Goal: Transaction & Acquisition: Purchase product/service

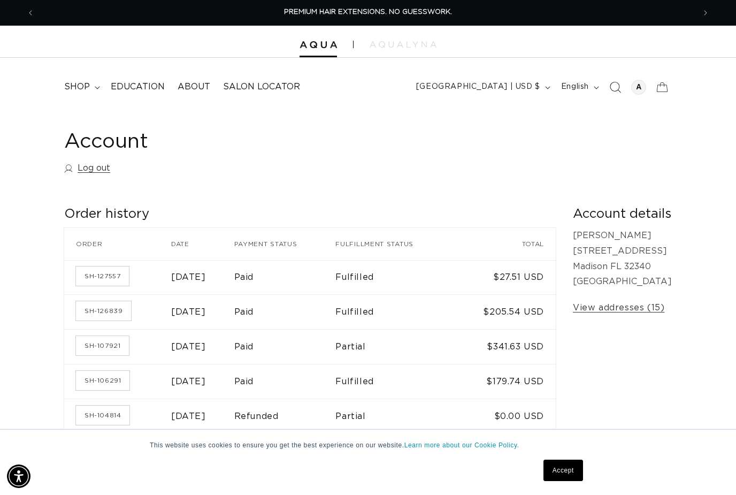
click at [604, 86] on span "Search" at bounding box center [615, 87] width 24 height 24
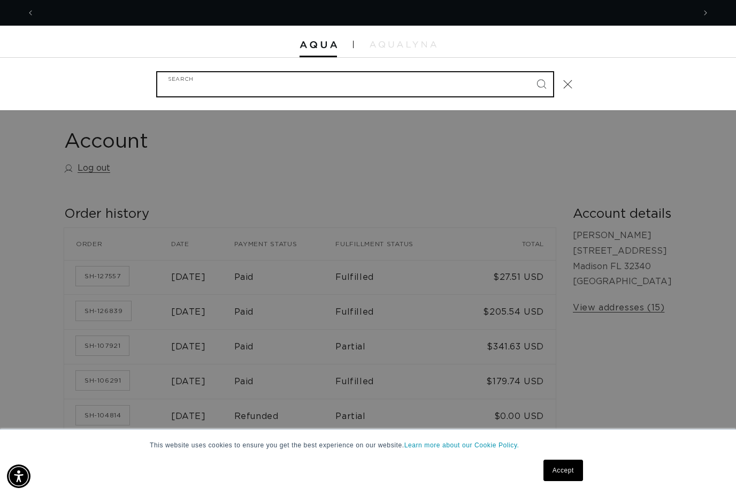
scroll to position [0, 660]
type input "clip in"
click at [541, 83] on button "Search" at bounding box center [542, 84] width 24 height 24
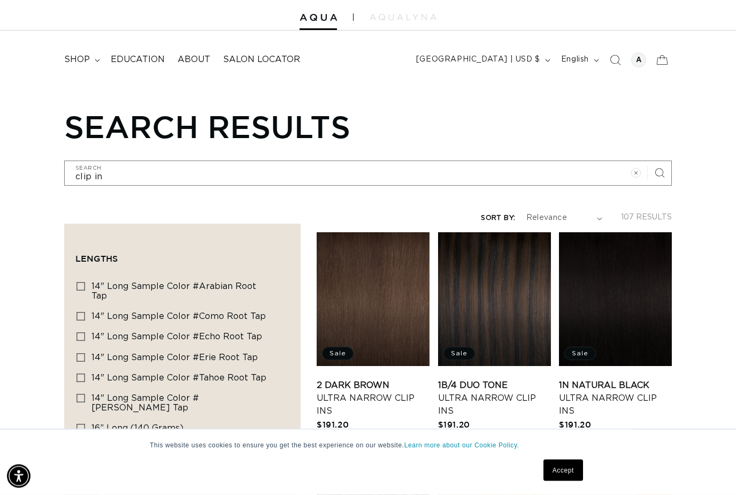
scroll to position [77, 0]
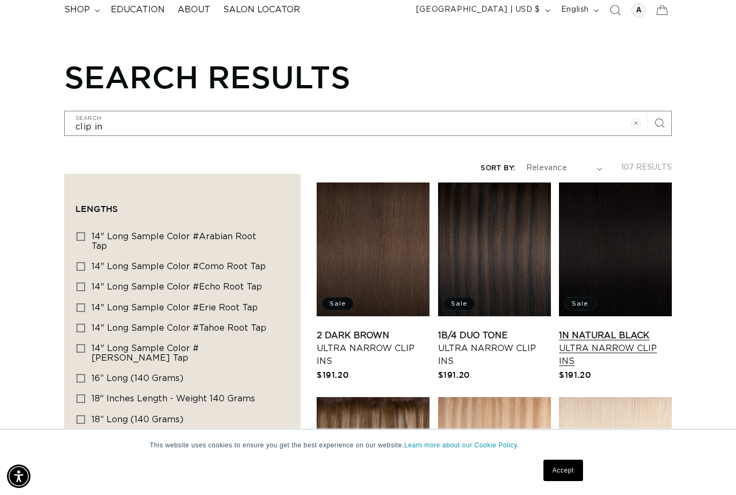
click at [620, 329] on link "1N Natural Black Ultra Narrow Clip Ins" at bounding box center [615, 348] width 113 height 39
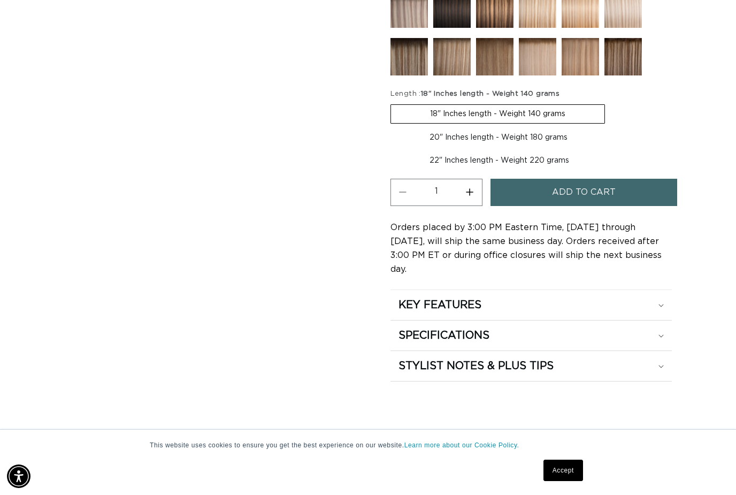
scroll to position [0, 1320]
click at [588, 190] on span "Add to cart" at bounding box center [584, 192] width 64 height 27
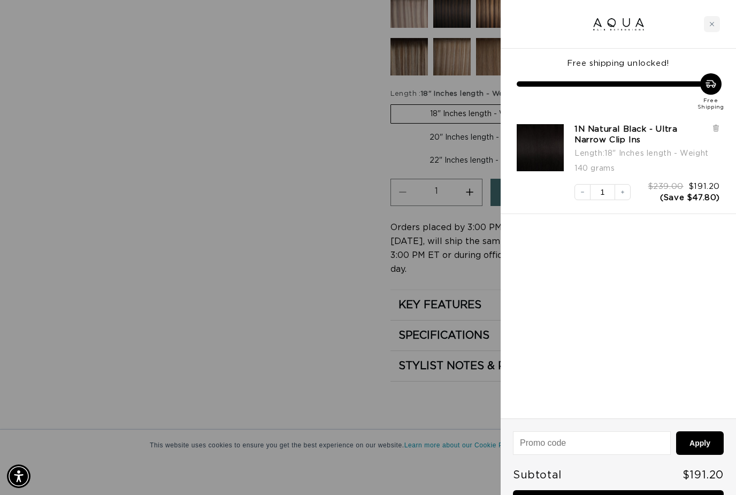
scroll to position [0, 0]
click at [622, 494] on link "Checkout • $191.20" at bounding box center [618, 503] width 211 height 27
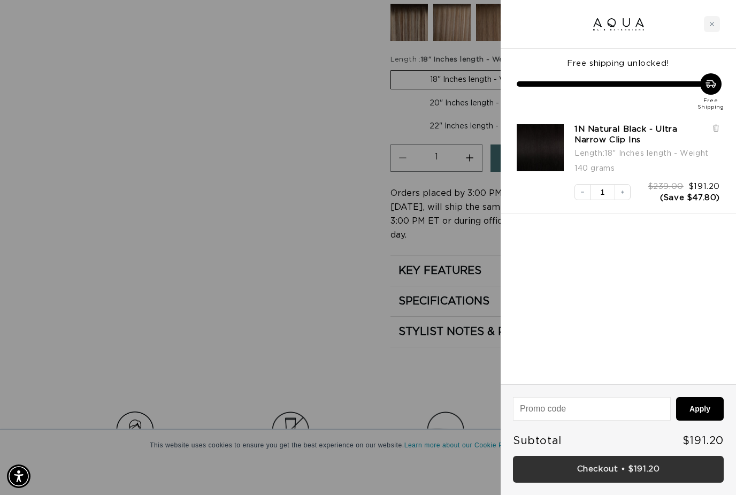
scroll to position [0, 660]
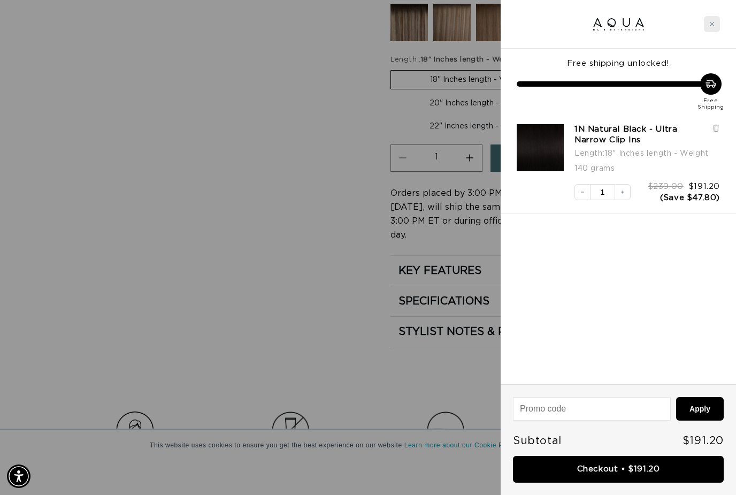
click at [711, 30] on div "Close cart" at bounding box center [712, 24] width 16 height 16
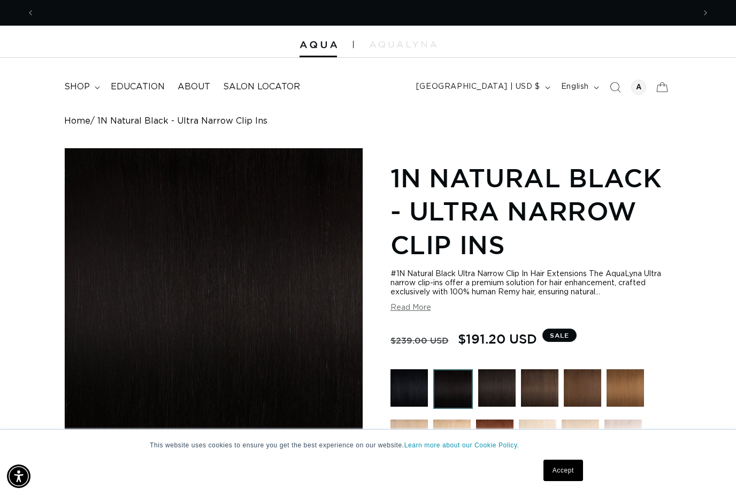
scroll to position [0, 0]
click at [90, 87] on summary "shop" at bounding box center [81, 87] width 47 height 24
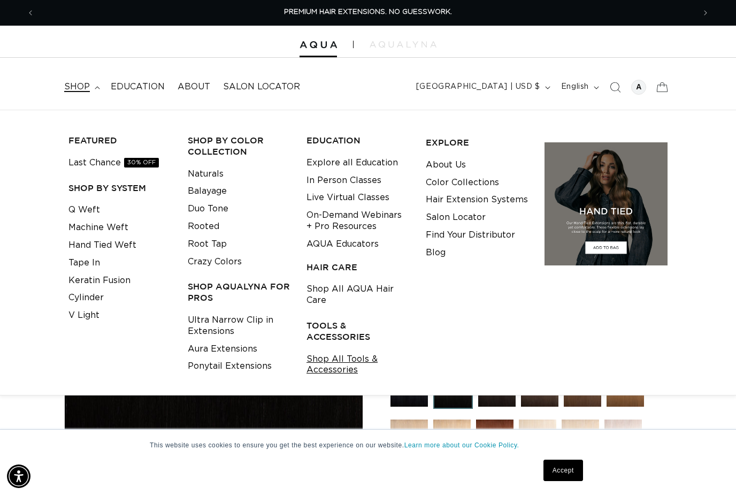
click at [318, 359] on link "Shop All Tools & Accessories" at bounding box center [357, 364] width 103 height 29
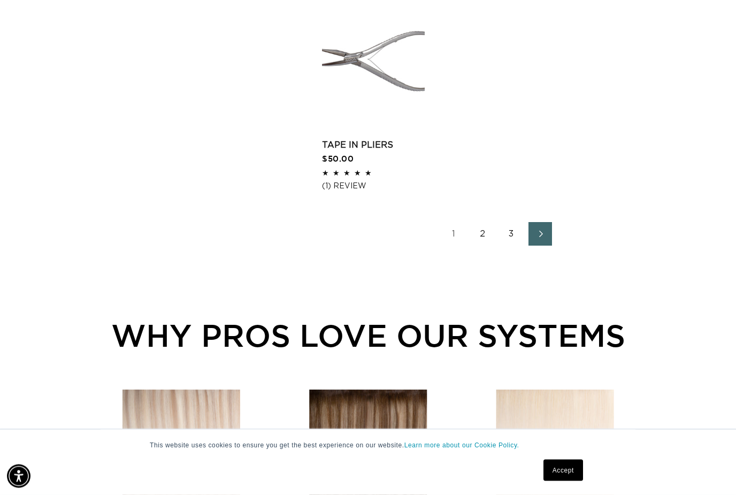
scroll to position [1555, 0]
click at [481, 233] on link "2" at bounding box center [483, 235] width 24 height 24
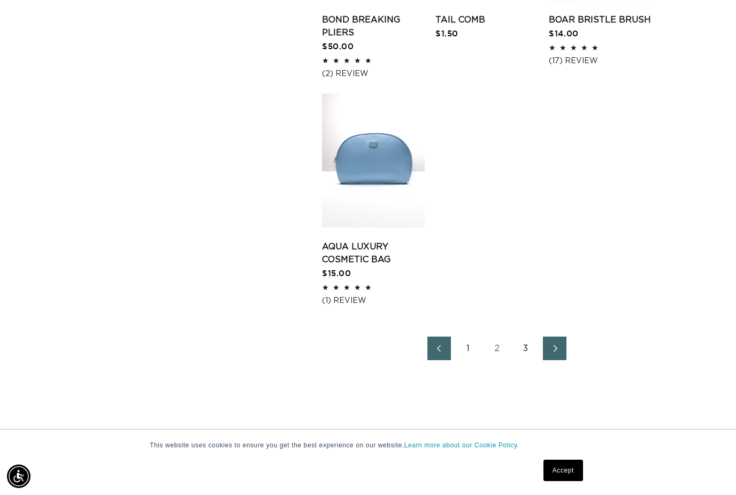
scroll to position [0, 1320]
click at [557, 344] on icon "Next page" at bounding box center [555, 347] width 14 height 7
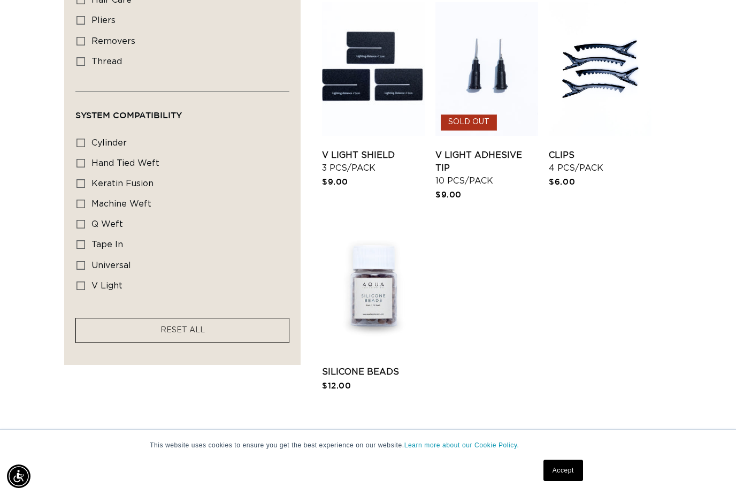
scroll to position [0, 660]
click at [366, 365] on link "Silicone Beads" at bounding box center [373, 371] width 103 height 13
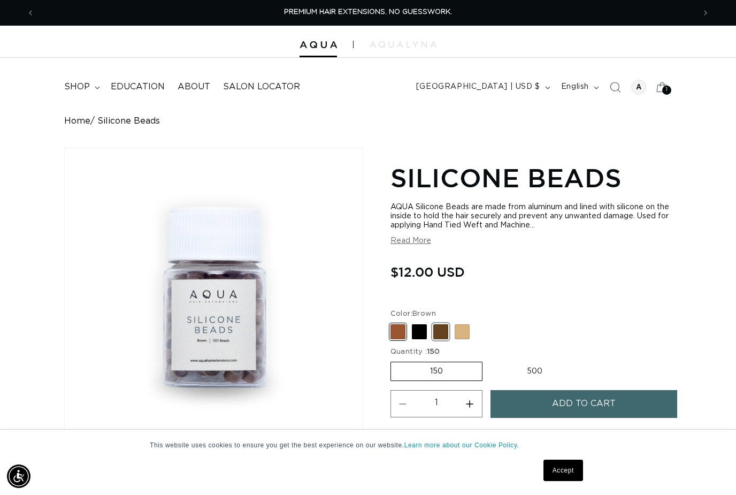
click at [434, 332] on span at bounding box center [440, 331] width 15 height 15
click at [394, 323] on input "Dark Brown Variant sold out or unavailable" at bounding box center [393, 322] width 1 height 1
radio input "true"
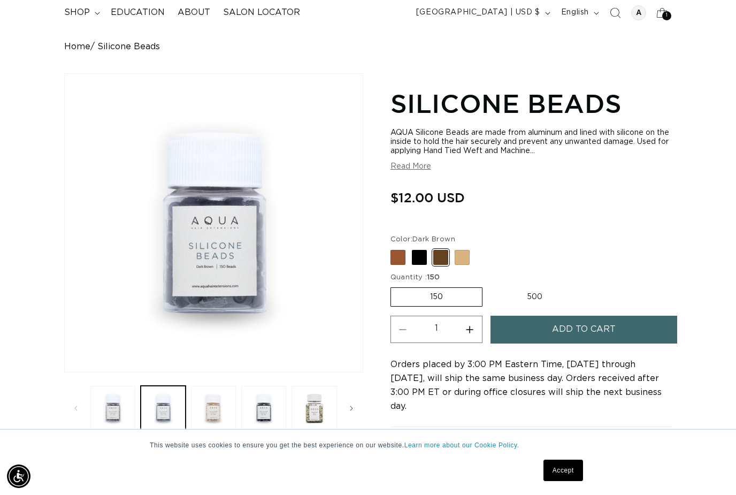
click at [574, 329] on span "Add to cart" at bounding box center [584, 329] width 64 height 27
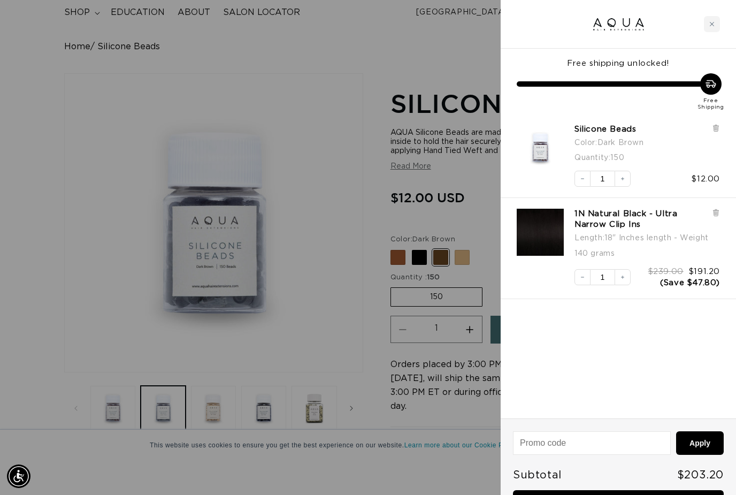
scroll to position [0, 660]
click at [611, 494] on link "Checkout • $203.20" at bounding box center [618, 503] width 211 height 27
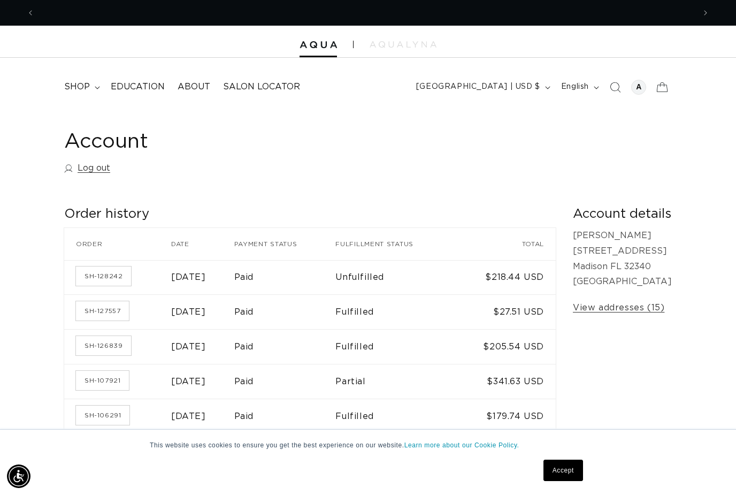
scroll to position [0, 1320]
